Goal: Navigation & Orientation: Find specific page/section

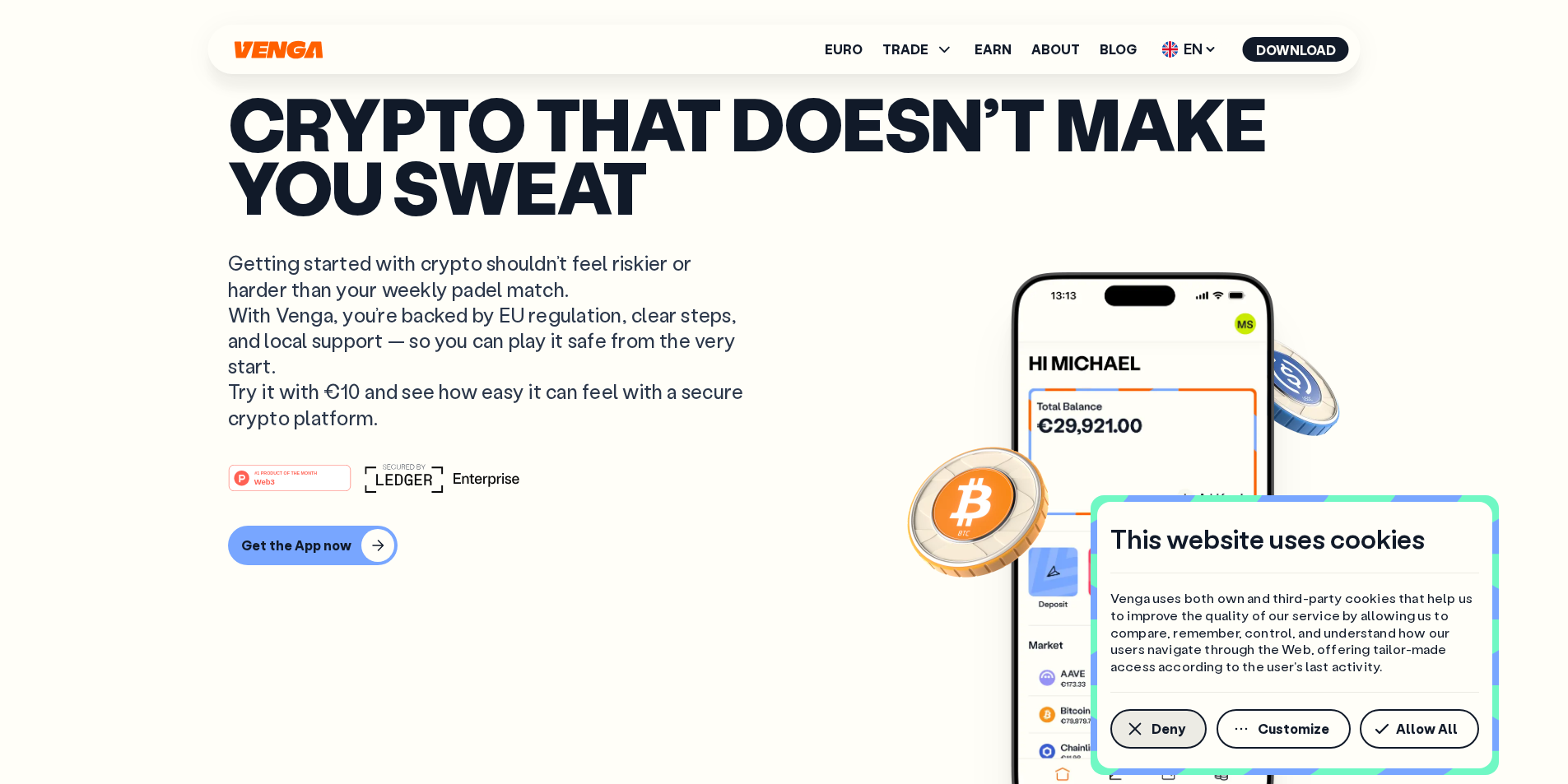
click at [1169, 732] on span "Deny" at bounding box center [1168, 729] width 34 height 13
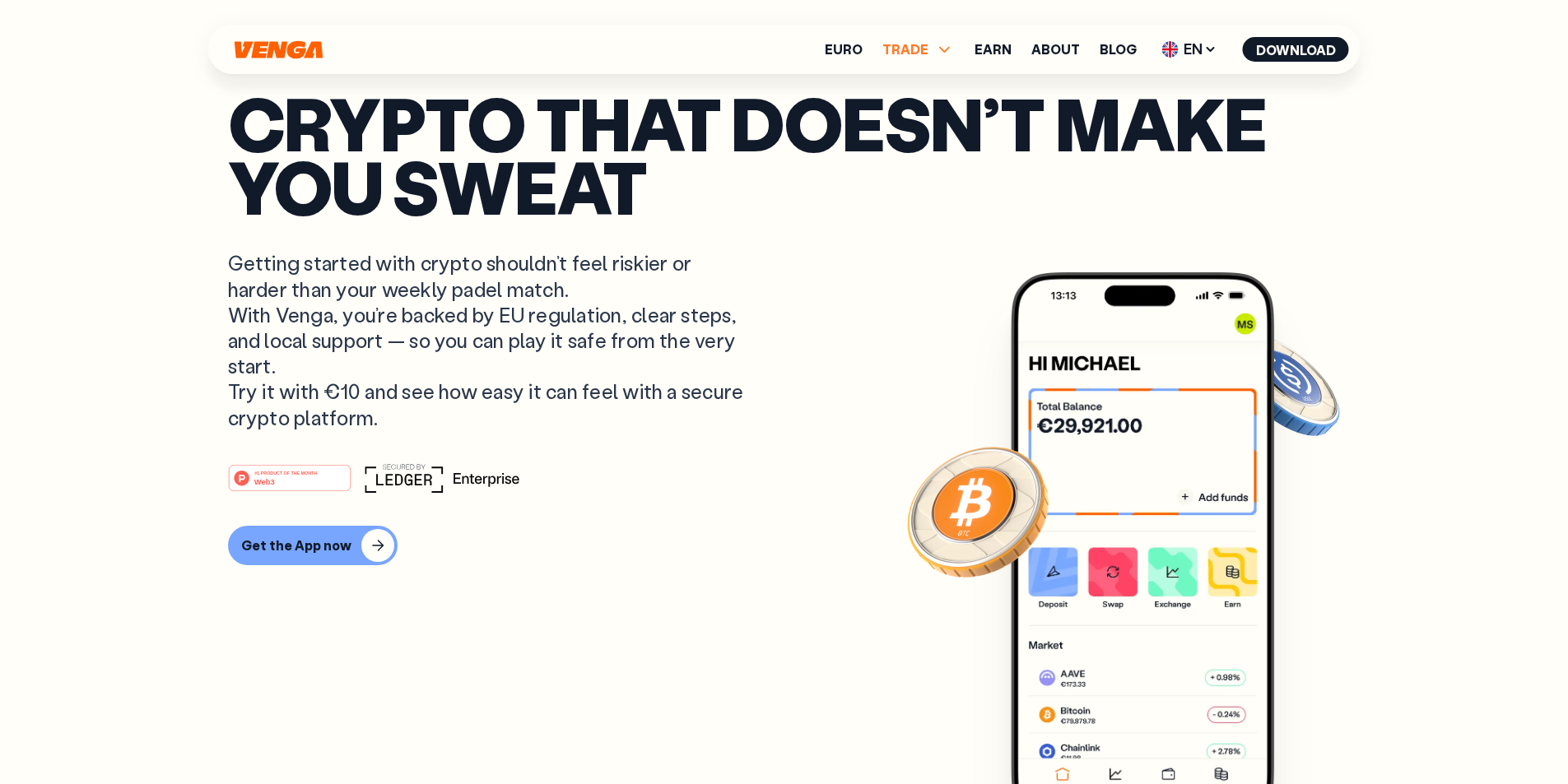
click at [950, 52] on icon at bounding box center [944, 50] width 11 height 5
click at [950, 51] on icon at bounding box center [944, 49] width 20 height 20
click at [946, 49] on icon at bounding box center [944, 50] width 11 height 5
click at [946, 49] on icon at bounding box center [944, 49] width 11 height 5
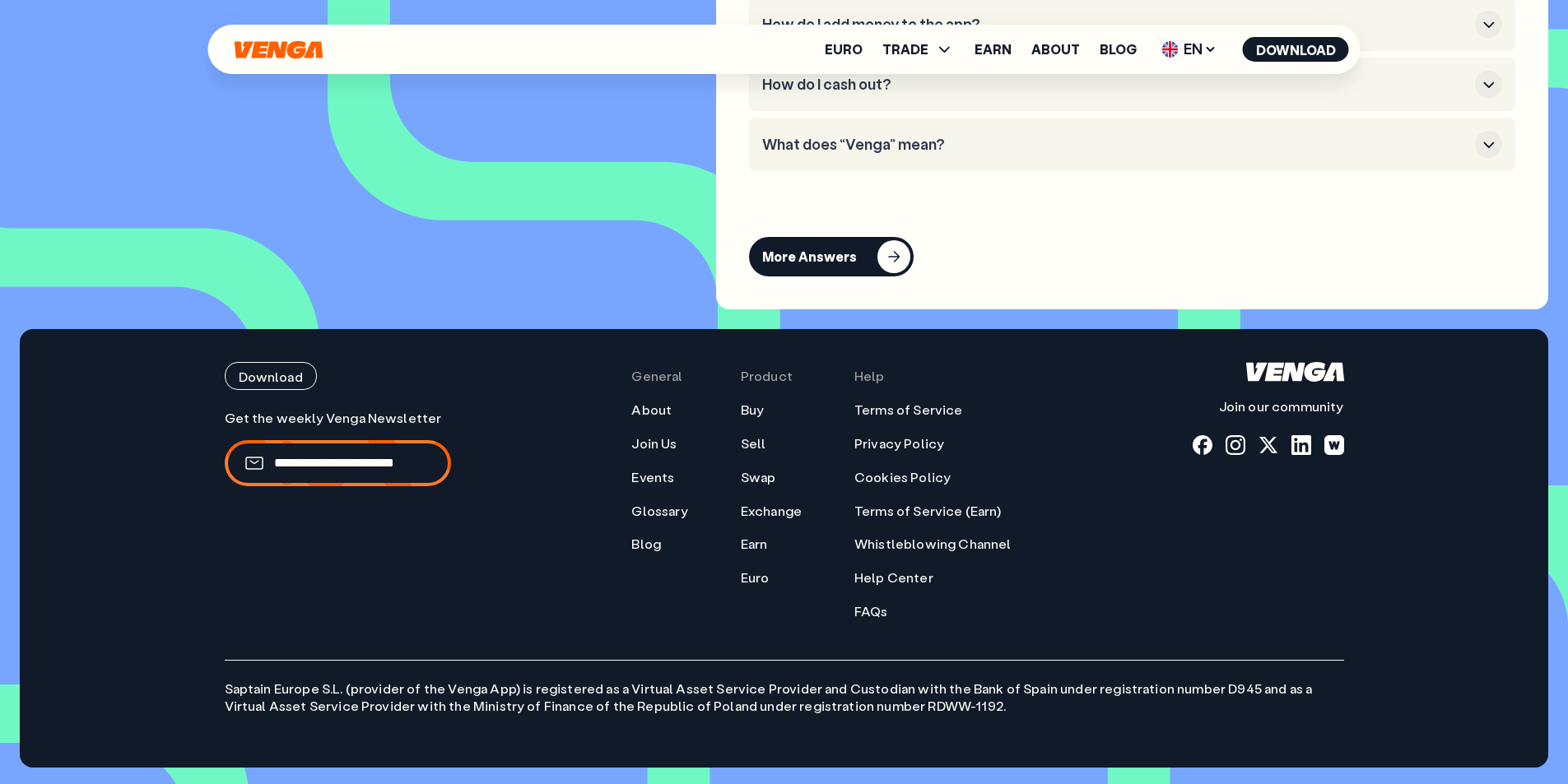
scroll to position [7372, 0]
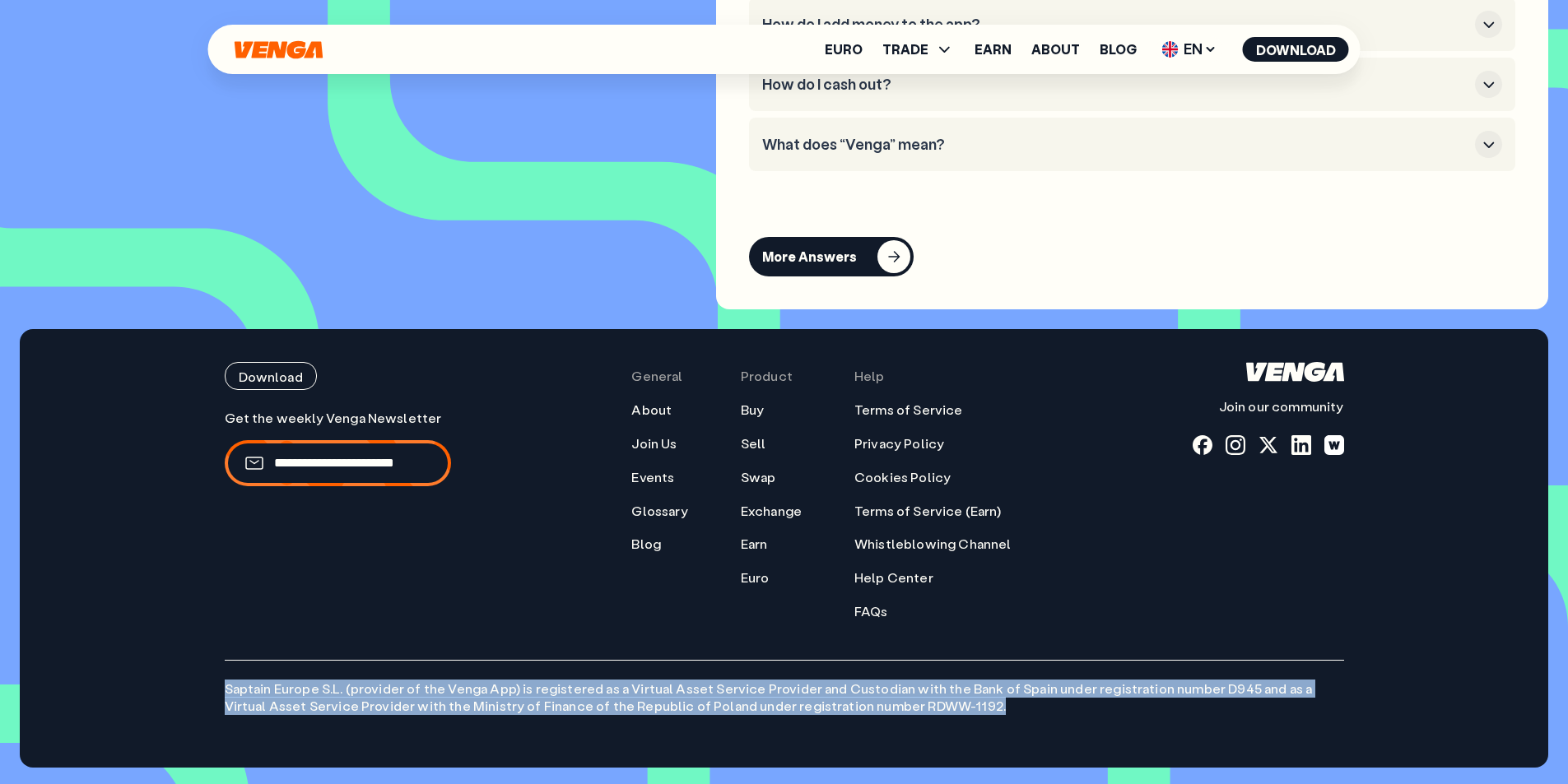
drag, startPoint x: 836, startPoint y: 705, endPoint x: 209, endPoint y: 676, distance: 627.7
click at [209, 676] on div "Download Join our community General About Join Us Events Glossary Blog Product …" at bounding box center [784, 548] width 1185 height 439
click at [527, 685] on p "Saptain Europe S.L. (provider of the Venga App) is registered as a Virtual Asse…" at bounding box center [784, 687] width 1119 height 55
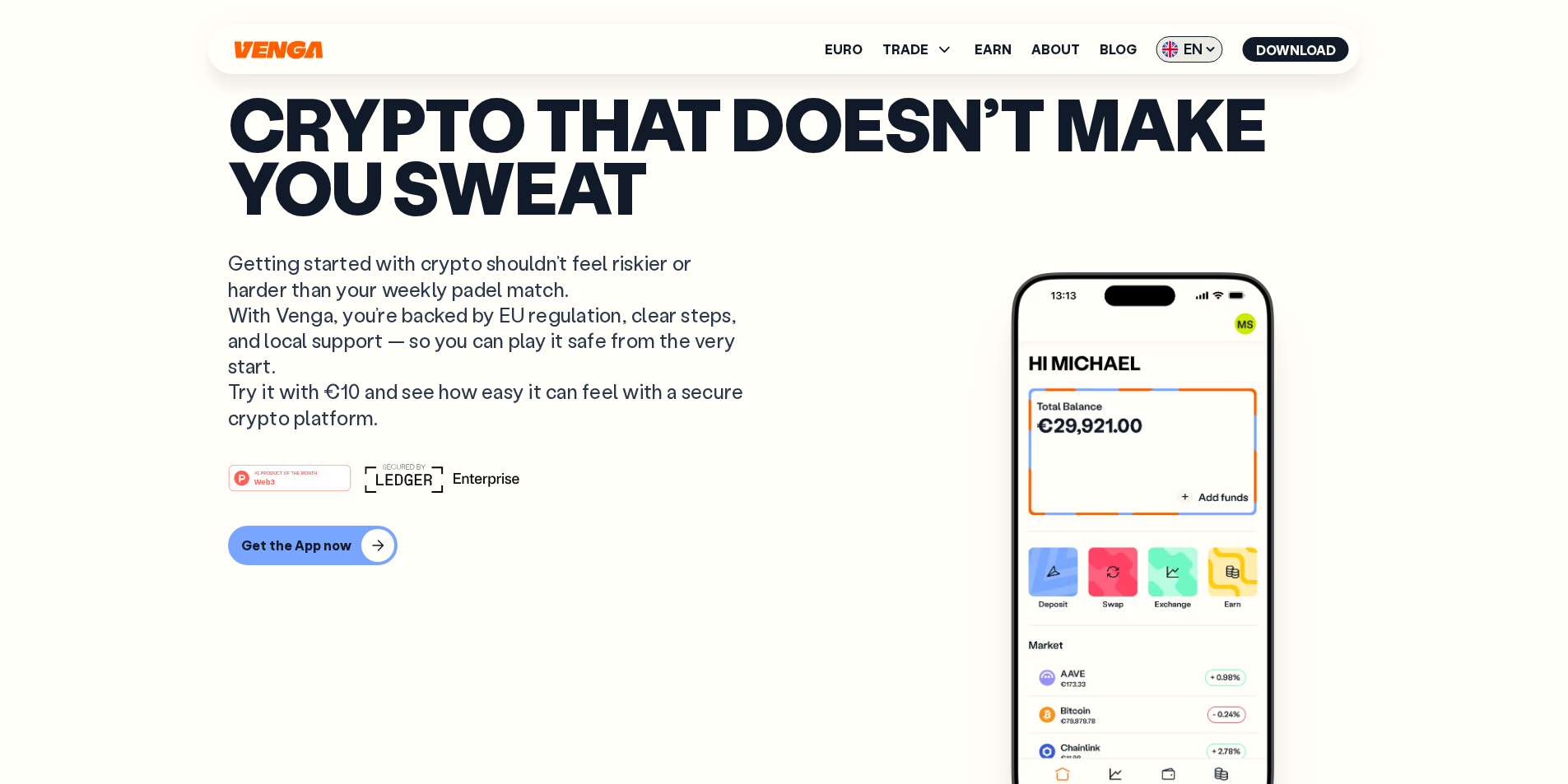
scroll to position [0, 0]
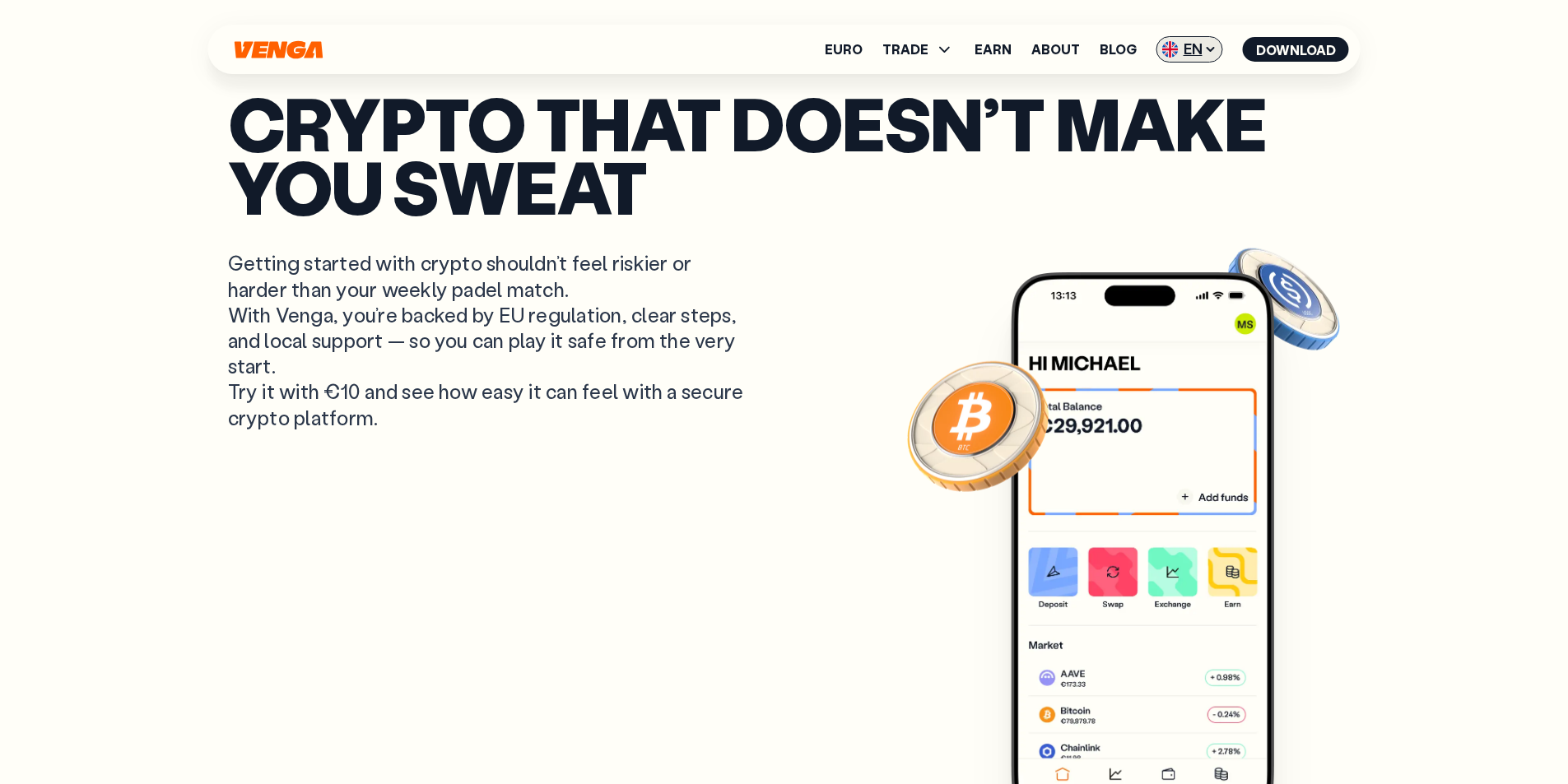
click at [1204, 50] on icon at bounding box center [1211, 49] width 13 height 13
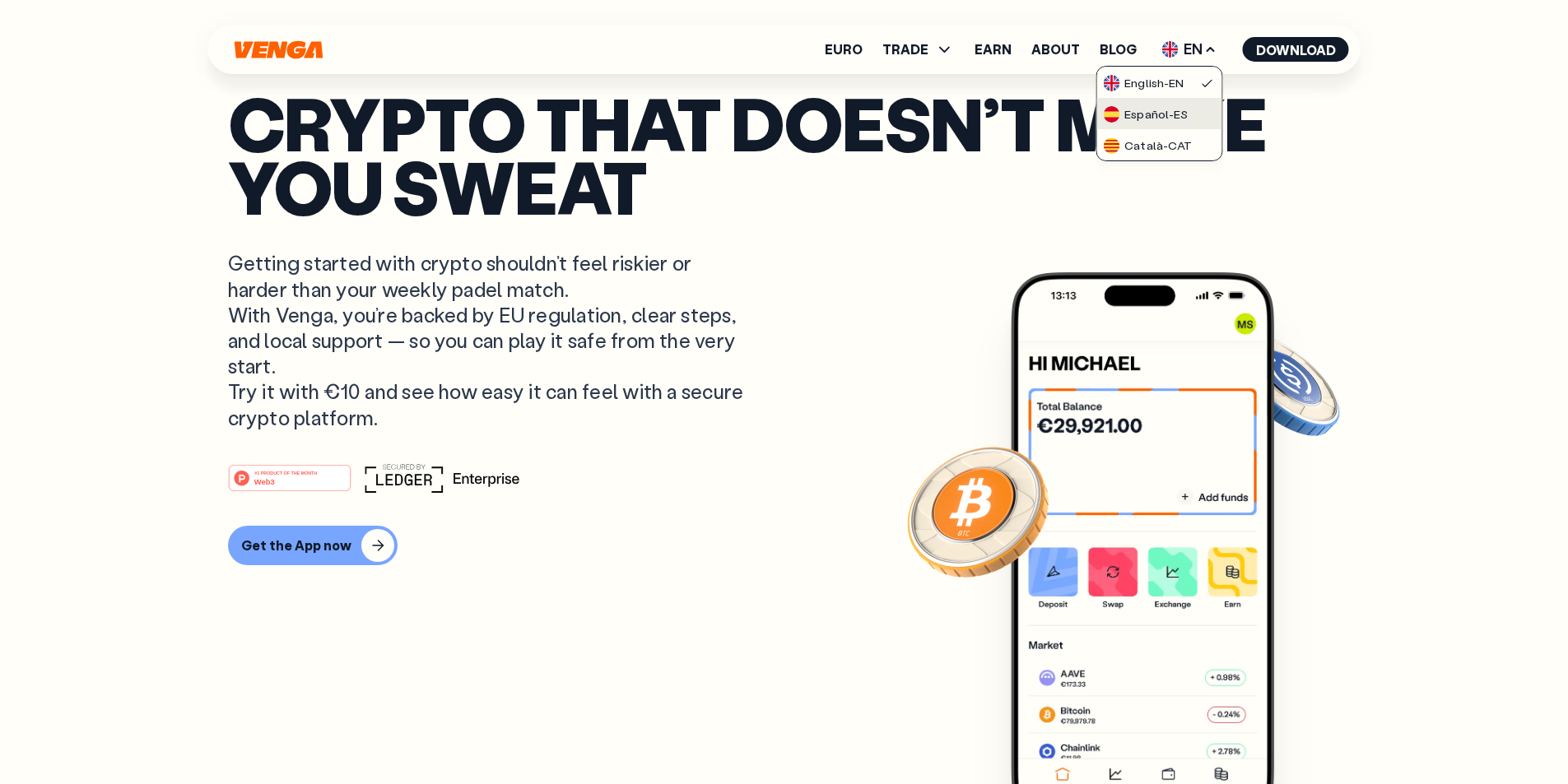
click at [1170, 116] on div "Español - ES" at bounding box center [1144, 114] width 85 height 16
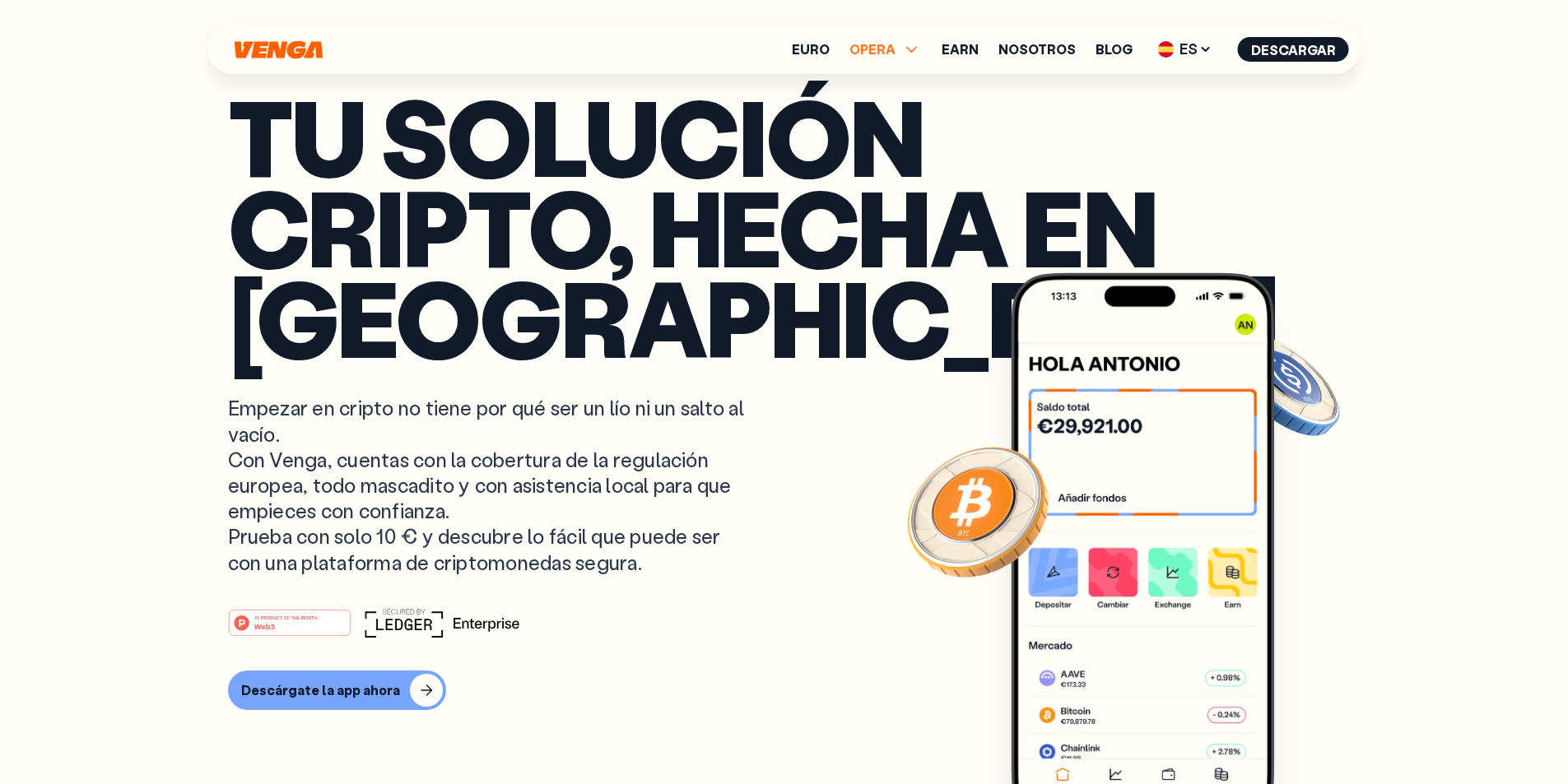
click at [895, 48] on span "OPERA" at bounding box center [872, 49] width 46 height 13
click at [905, 45] on span "OPERA" at bounding box center [885, 49] width 73 height 20
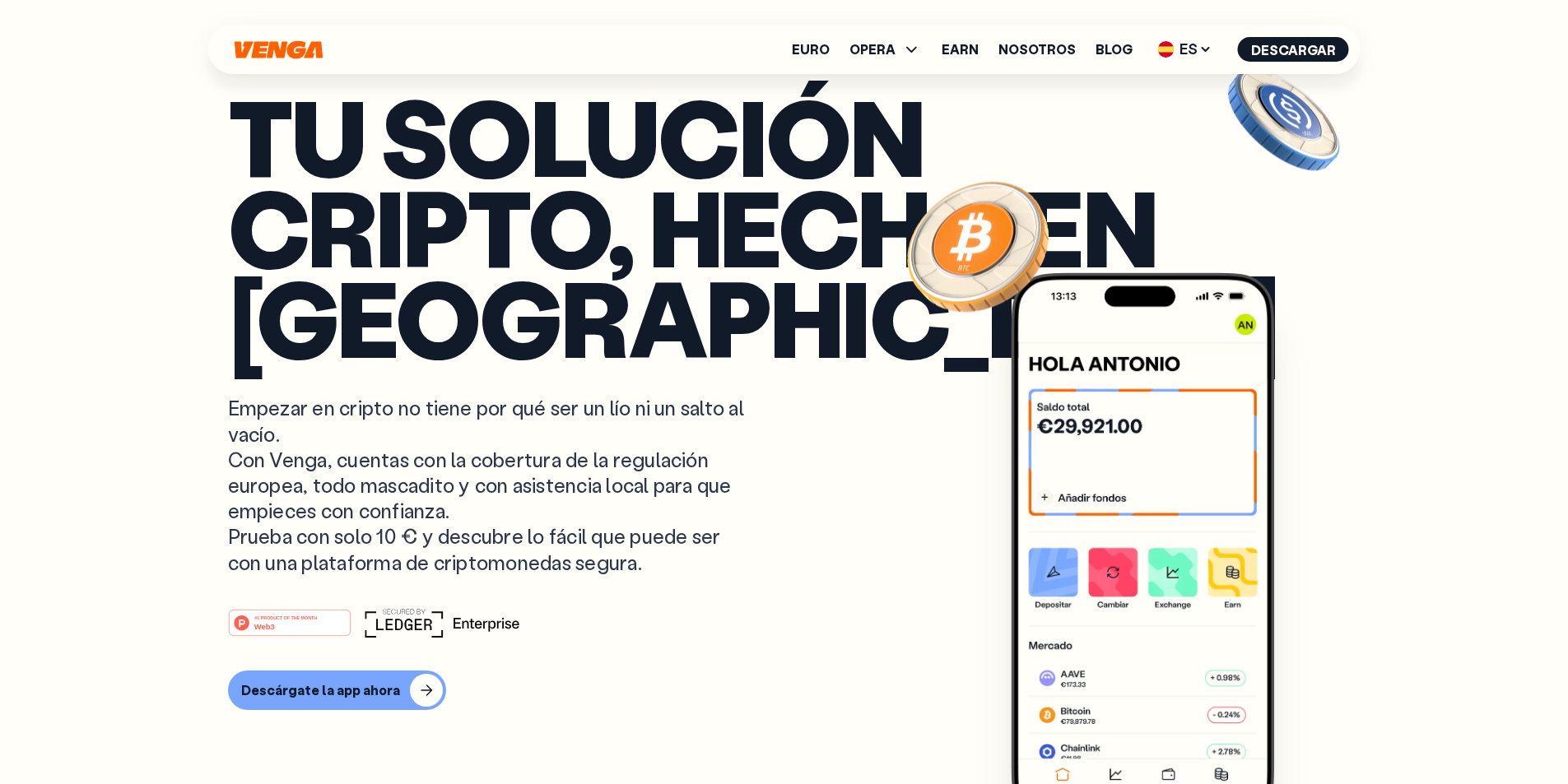
click at [831, 362] on article "Tu solución cripto, hecha en [GEOGRAPHIC_DATA] Empezar en cripto no tiene por q…" at bounding box center [784, 423] width 1113 height 666
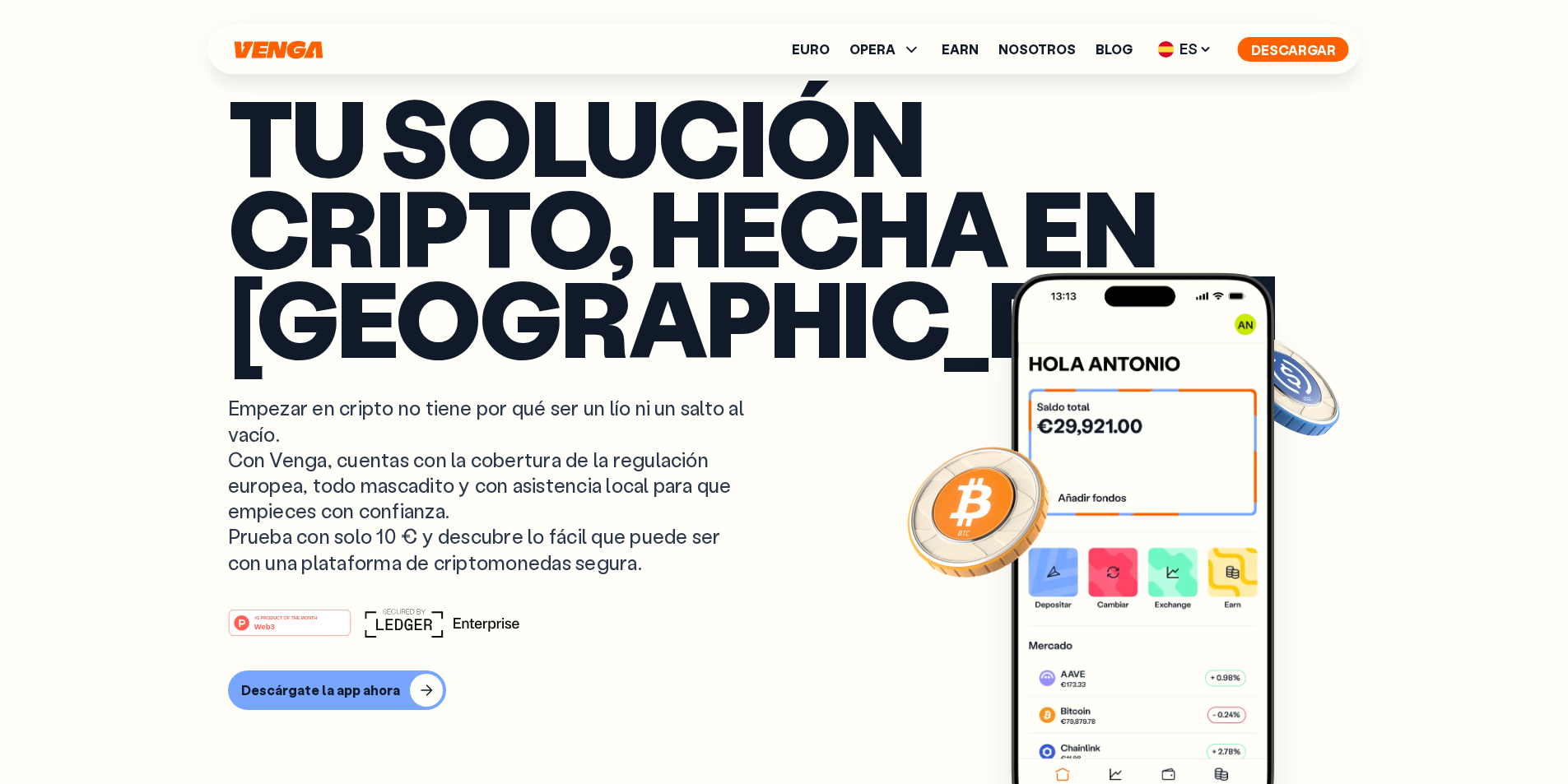
click at [1288, 47] on button "Descargar" at bounding box center [1293, 49] width 111 height 25
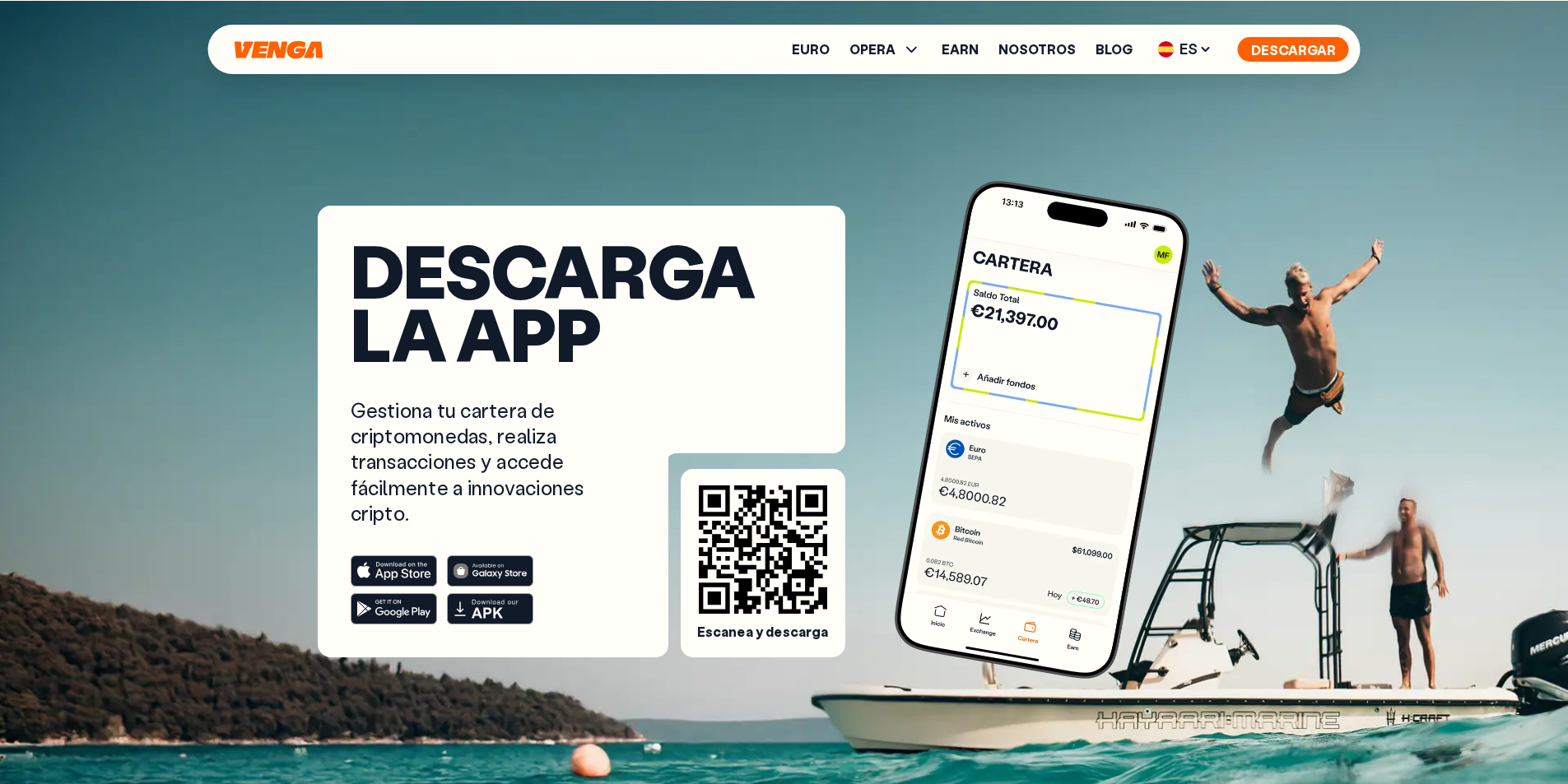
click at [1307, 52] on button "Descargar" at bounding box center [1293, 49] width 111 height 25
click at [1270, 49] on button "Descargar" at bounding box center [1293, 49] width 111 height 25
click at [970, 45] on link "Earn" at bounding box center [960, 49] width 37 height 13
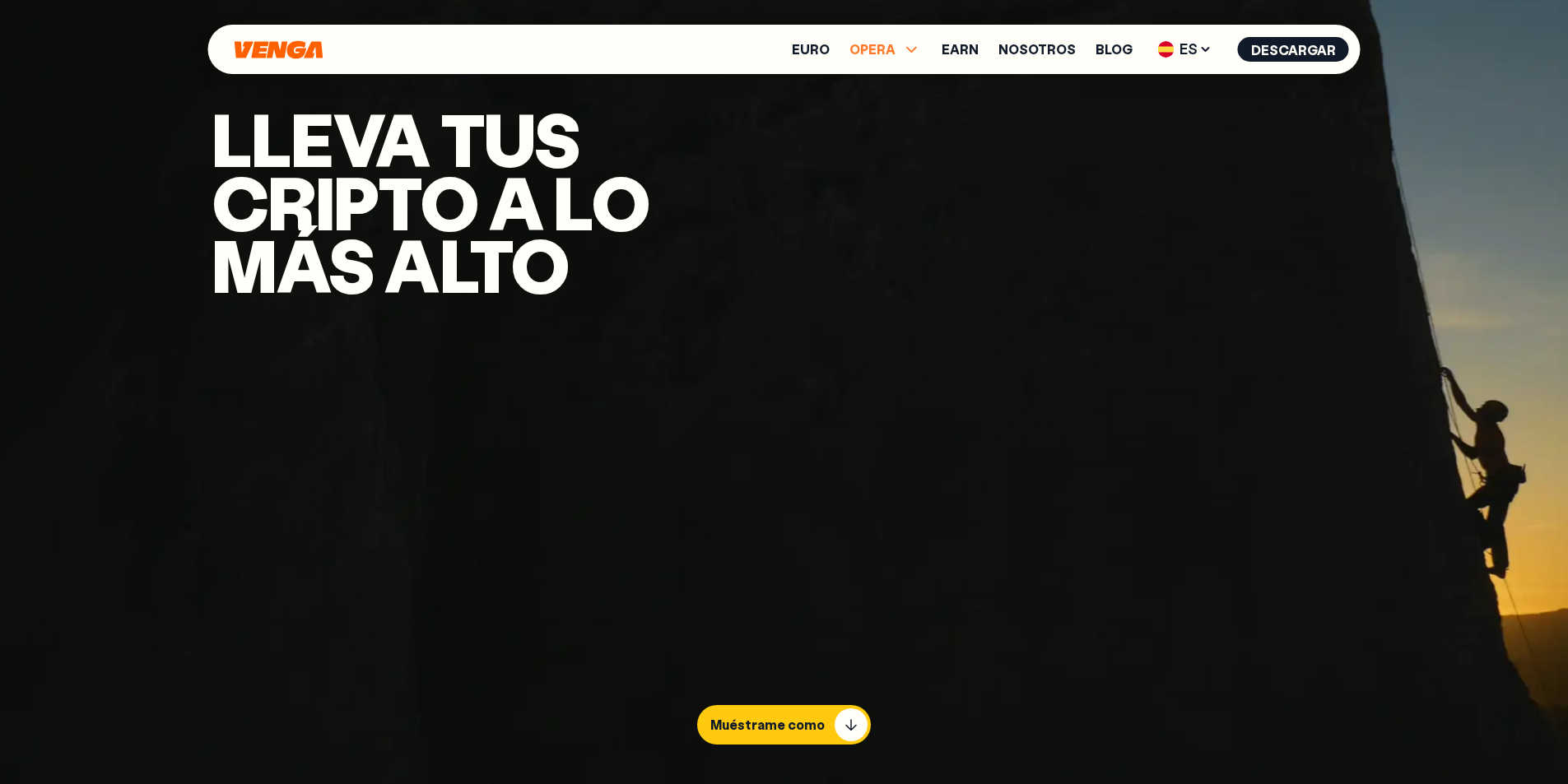
click at [903, 51] on span "OPERA" at bounding box center [885, 49] width 73 height 20
click at [896, 84] on link "Comprar" at bounding box center [884, 84] width 59 height 17
